Goal: Task Accomplishment & Management: Use online tool/utility

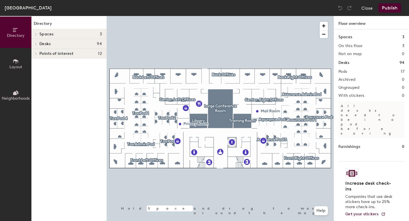
click at [216, 16] on div at bounding box center [220, 16] width 227 height 0
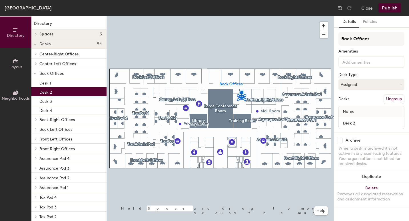
click at [390, 8] on button "Publish" at bounding box center [390, 7] width 23 height 9
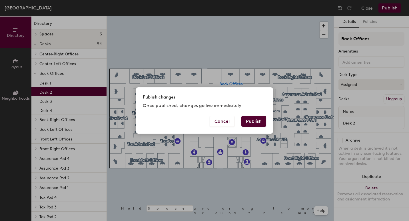
click at [257, 119] on button "Publish" at bounding box center [254, 121] width 25 height 11
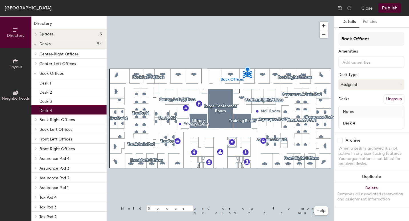
click at [292, 16] on div at bounding box center [220, 16] width 227 height 0
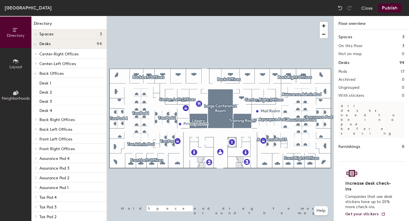
click at [367, 8] on button "Close" at bounding box center [367, 7] width 11 height 9
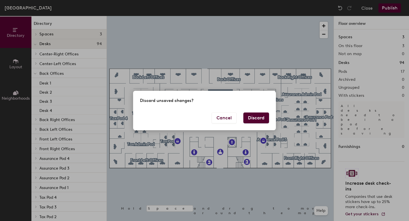
click at [258, 119] on button "Discard" at bounding box center [257, 118] width 26 height 11
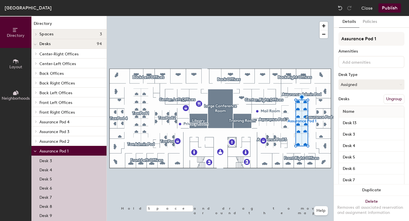
click at [368, 7] on button "Close" at bounding box center [367, 7] width 11 height 9
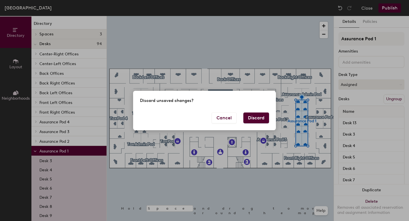
click at [254, 119] on button "Discard" at bounding box center [257, 118] width 26 height 11
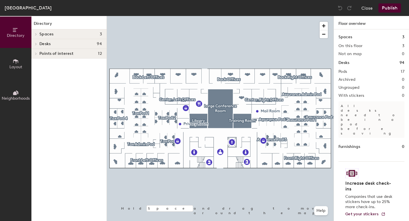
click at [246, 16] on div at bounding box center [220, 16] width 227 height 0
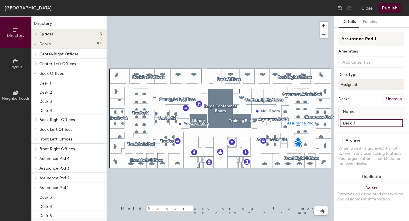
click at [333, 122] on div "Directory Layout Neighborhoods Directory Spaces 3 Large Conference Room Library…" at bounding box center [204, 118] width 409 height 205
click at [368, 9] on button "Close" at bounding box center [367, 7] width 11 height 9
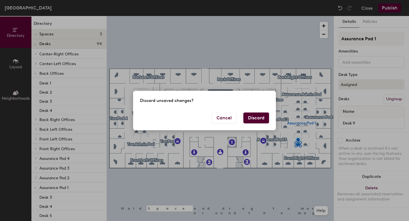
click at [255, 117] on button "Discard" at bounding box center [257, 118] width 26 height 11
